Goal: Task Accomplishment & Management: Complete application form

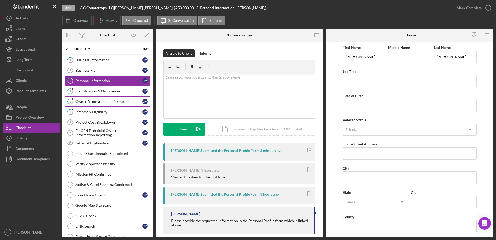
click at [107, 99] on div "Owner Demographic Information" at bounding box center [108, 101] width 67 height 4
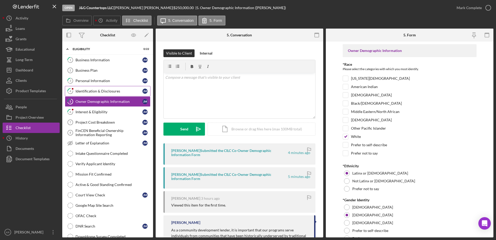
click at [97, 89] on div "Identification & Disclosures" at bounding box center [108, 91] width 67 height 4
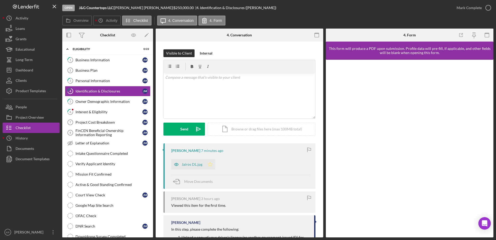
click at [211, 165] on polygon "button" at bounding box center [210, 164] width 4 height 4
click at [237, 139] on div "Visible to Client Internal v Color teal Color pink Remove color Add row above A…" at bounding box center [239, 96] width 152 height 94
click at [247, 128] on div "Icon/Document Browse or drag files here (max 100MB total) Tap to choose files o…" at bounding box center [262, 128] width 108 height 13
click at [181, 106] on div "Authorization and ID.pdf" at bounding box center [189, 106] width 40 height 4
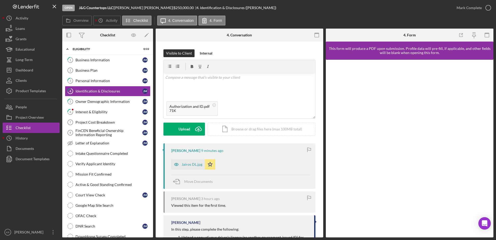
click at [188, 136] on div "Visible to Client Internal v Color teal Color pink Remove color Add row above A…" at bounding box center [239, 96] width 152 height 94
click at [190, 128] on button "Upload Icon/Upload" at bounding box center [184, 128] width 42 height 13
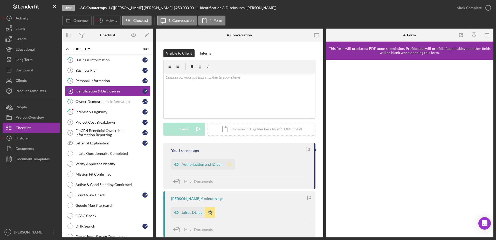
click at [229, 163] on icon "Icon/Star" at bounding box center [229, 164] width 10 height 10
click at [112, 101] on div "Owner Demographic Information" at bounding box center [108, 101] width 67 height 4
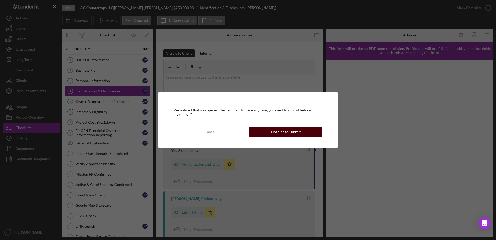
click at [291, 133] on div "Nothing to Submit" at bounding box center [286, 132] width 30 height 10
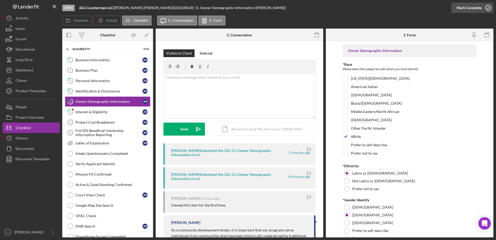
click at [469, 9] on div "Mark Complete" at bounding box center [469, 8] width 25 height 10
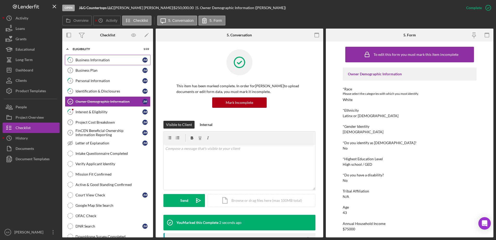
click at [93, 60] on div "Business Information" at bounding box center [108, 60] width 67 height 4
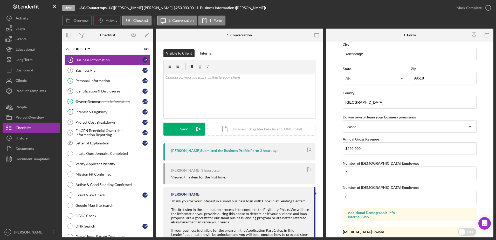
scroll to position [477, 0]
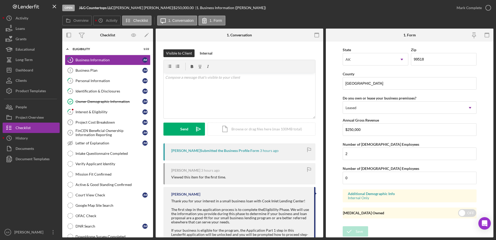
click at [464, 2] on div "Mark Complete" at bounding box center [472, 8] width 42 height 16
click at [464, 4] on div "Mark Complete" at bounding box center [469, 8] width 25 height 10
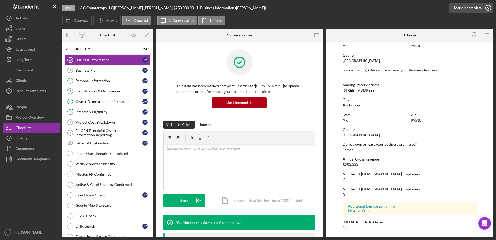
scroll to position [255, 0]
click at [72, 74] on icon "3" at bounding box center [70, 80] width 13 height 13
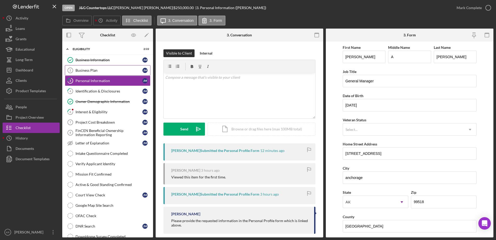
click at [77, 67] on link "Business Plan 2 Business Plan [PERSON_NAME]" at bounding box center [108, 70] width 86 height 10
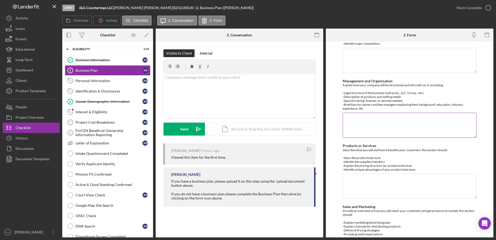
scroll to position [130, 0]
click at [78, 82] on div "Personal Information" at bounding box center [108, 81] width 67 height 4
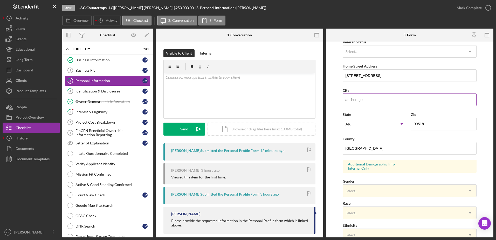
scroll to position [104, 0]
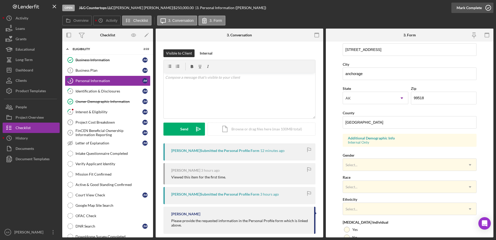
click at [470, 6] on div "Mark Complete" at bounding box center [469, 8] width 25 height 10
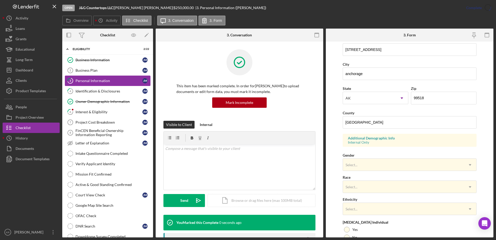
scroll to position [46, 0]
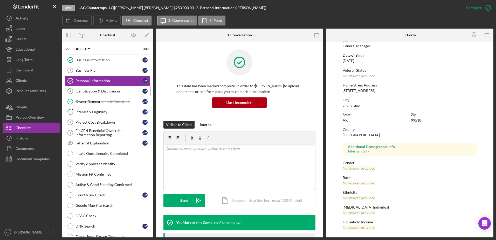
click at [77, 86] on icon "4" at bounding box center [70, 91] width 13 height 13
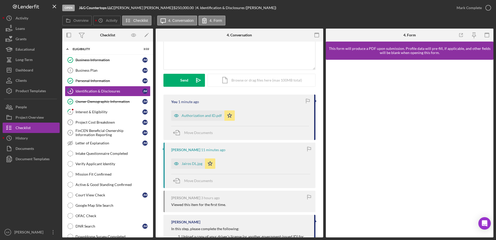
scroll to position [104, 0]
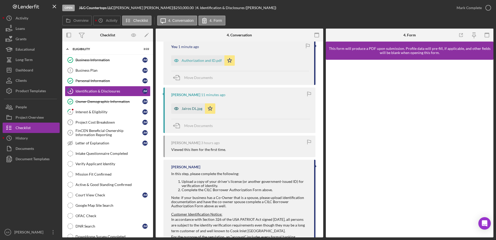
click at [178, 106] on icon "button" at bounding box center [176, 108] width 10 height 10
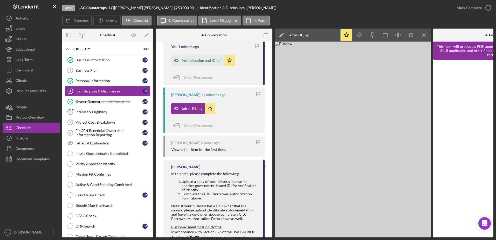
click at [184, 57] on div "Authorization and ID.pdf" at bounding box center [197, 60] width 53 height 10
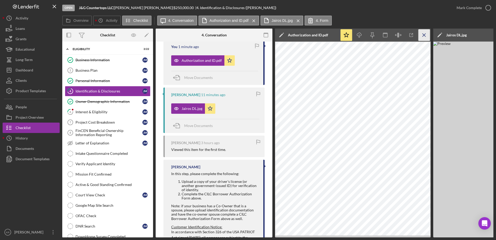
click at [426, 34] on icon "Icon/Menu Close" at bounding box center [424, 35] width 12 height 12
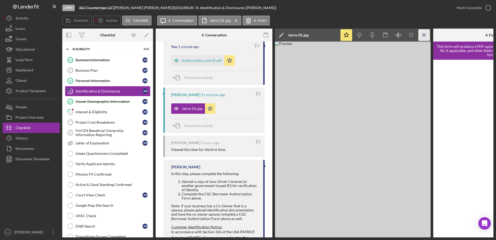
click at [425, 32] on icon "Icon/Menu Close" at bounding box center [424, 35] width 12 height 12
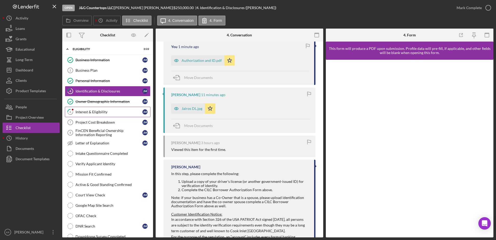
click at [111, 108] on link "6 Interest & Eligibility [PERSON_NAME]" at bounding box center [108, 112] width 86 height 10
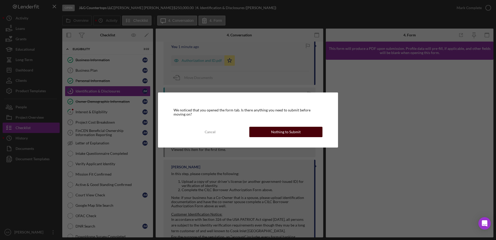
click at [288, 130] on div "Nothing to Submit" at bounding box center [286, 132] width 30 height 10
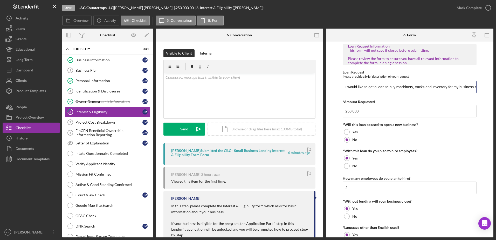
scroll to position [0, 12]
drag, startPoint x: 388, startPoint y: 85, endPoint x: 484, endPoint y: 75, distance: 96.5
click at [484, 75] on form "Loan Request Information This form will not save if closed before submitting. P…" at bounding box center [410, 140] width 168 height 196
click at [446, 112] on input "250,000" at bounding box center [410, 111] width 134 height 12
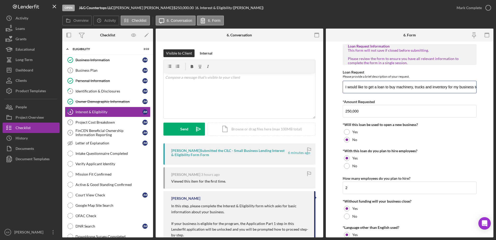
scroll to position [0, 12]
drag, startPoint x: 447, startPoint y: 88, endPoint x: 487, endPoint y: 84, distance: 39.4
click at [487, 84] on form "Loan Request Information This form will not save if closed before submitting. P…" at bounding box center [410, 140] width 168 height 196
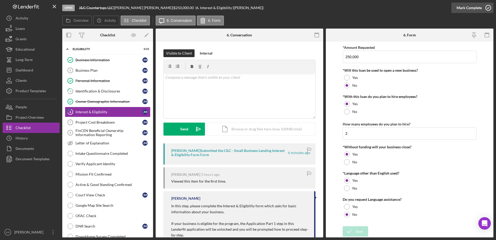
scroll to position [0, 0]
click at [473, 8] on div "Mark Complete" at bounding box center [469, 8] width 25 height 10
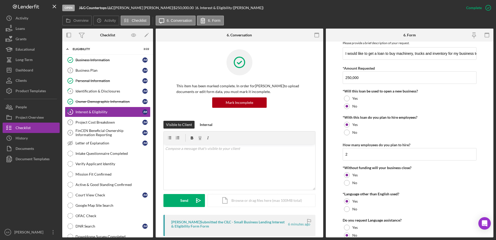
scroll to position [75, 0]
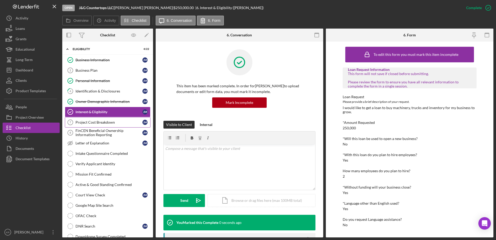
click at [98, 121] on div "Project Cost Breakdown" at bounding box center [108, 122] width 67 height 4
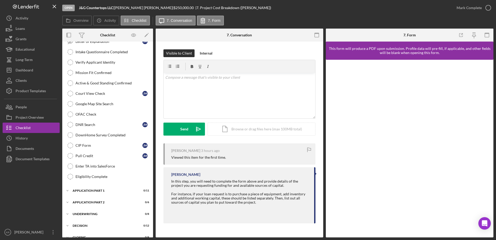
scroll to position [121, 0]
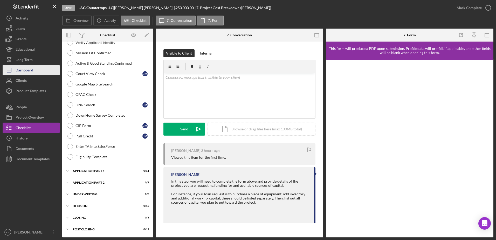
click at [14, 70] on icon "Icon/Dashboard" at bounding box center [9, 70] width 13 height 13
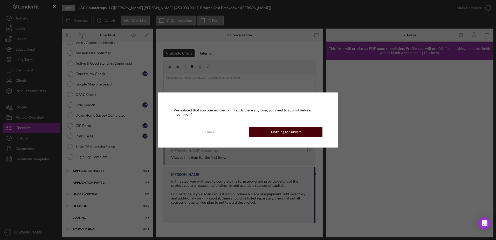
click at [292, 131] on div "Nothing to Submit" at bounding box center [286, 132] width 30 height 10
